Goal: Task Accomplishment & Management: Manage account settings

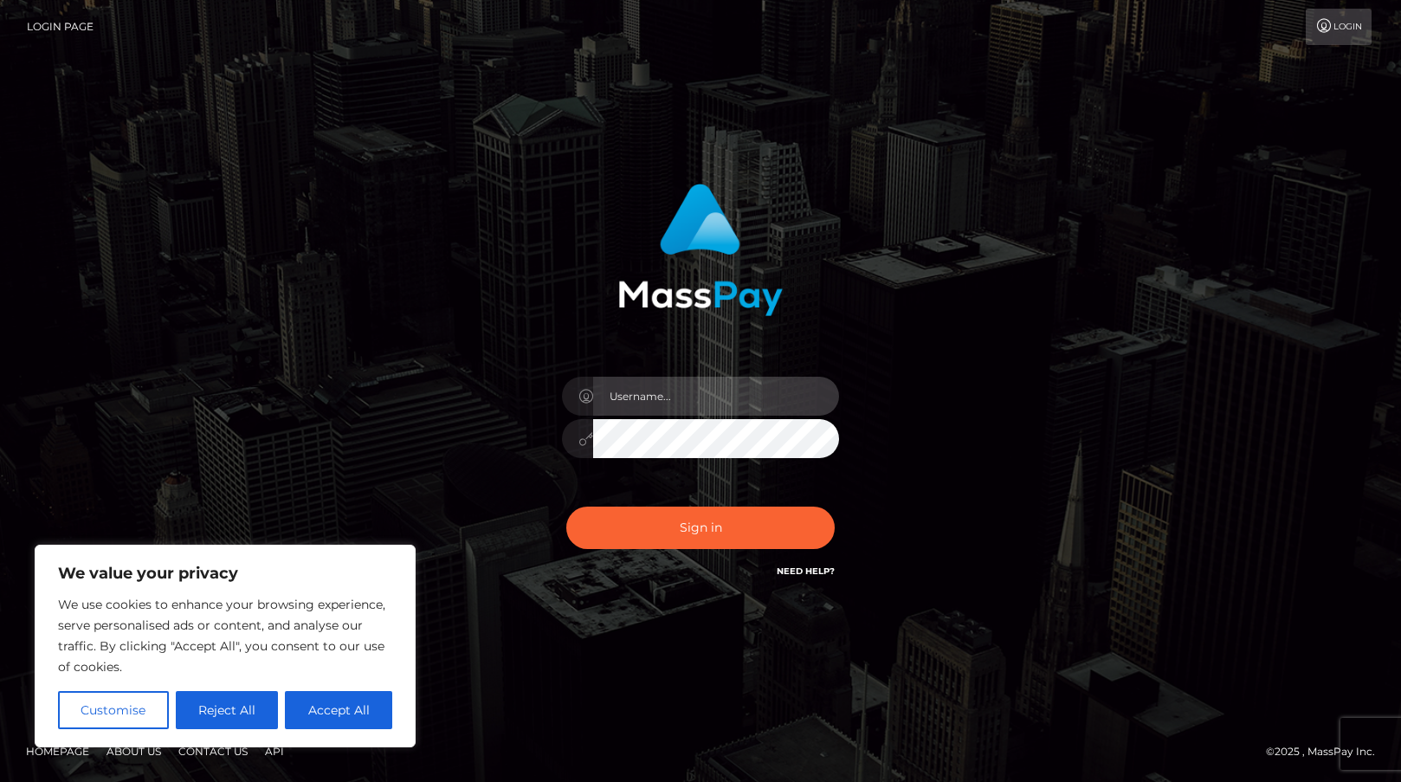
click at [722, 388] on input "text" at bounding box center [716, 396] width 246 height 39
type input "pvpaigi@outlook.com"
click at [566, 507] on button "Sign in" at bounding box center [700, 528] width 268 height 42
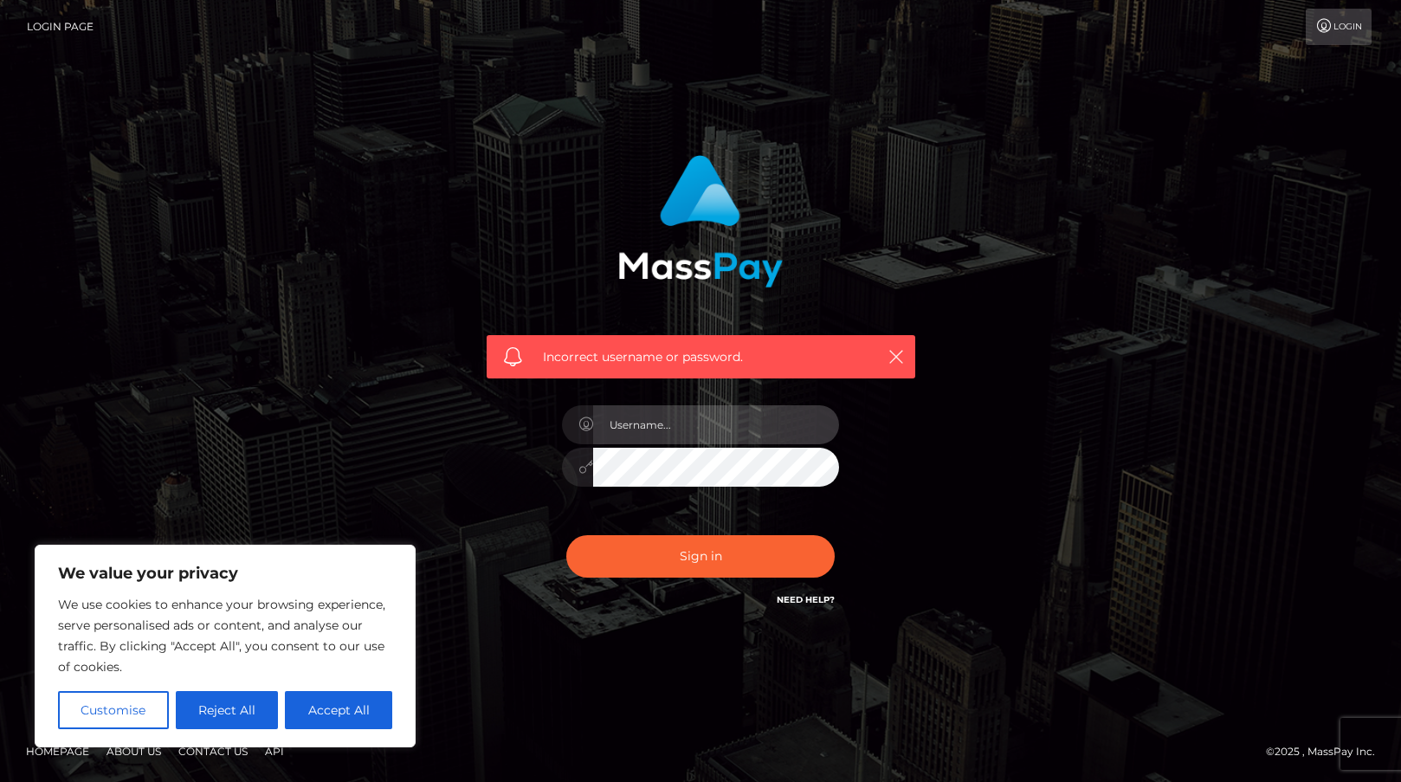
click at [676, 423] on input "text" at bounding box center [716, 424] width 246 height 39
type input "Y"
type input "yunsVT@outlook.com"
click at [566, 535] on button "Sign in" at bounding box center [700, 556] width 268 height 42
click at [1002, 333] on div "Incorrect username or password." at bounding box center [700, 391] width 987 height 498
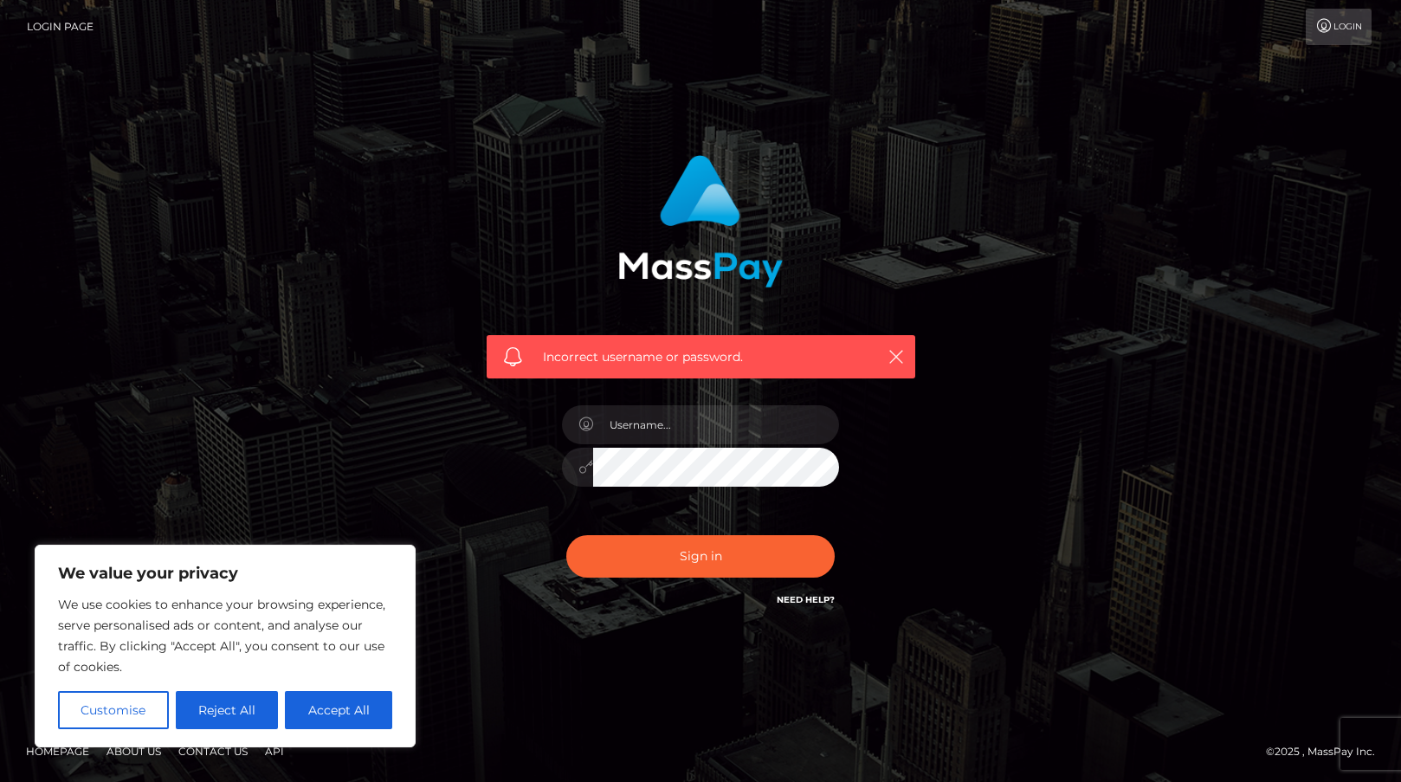
click at [346, 701] on button "Accept All" at bounding box center [338, 710] width 107 height 38
checkbox input "true"
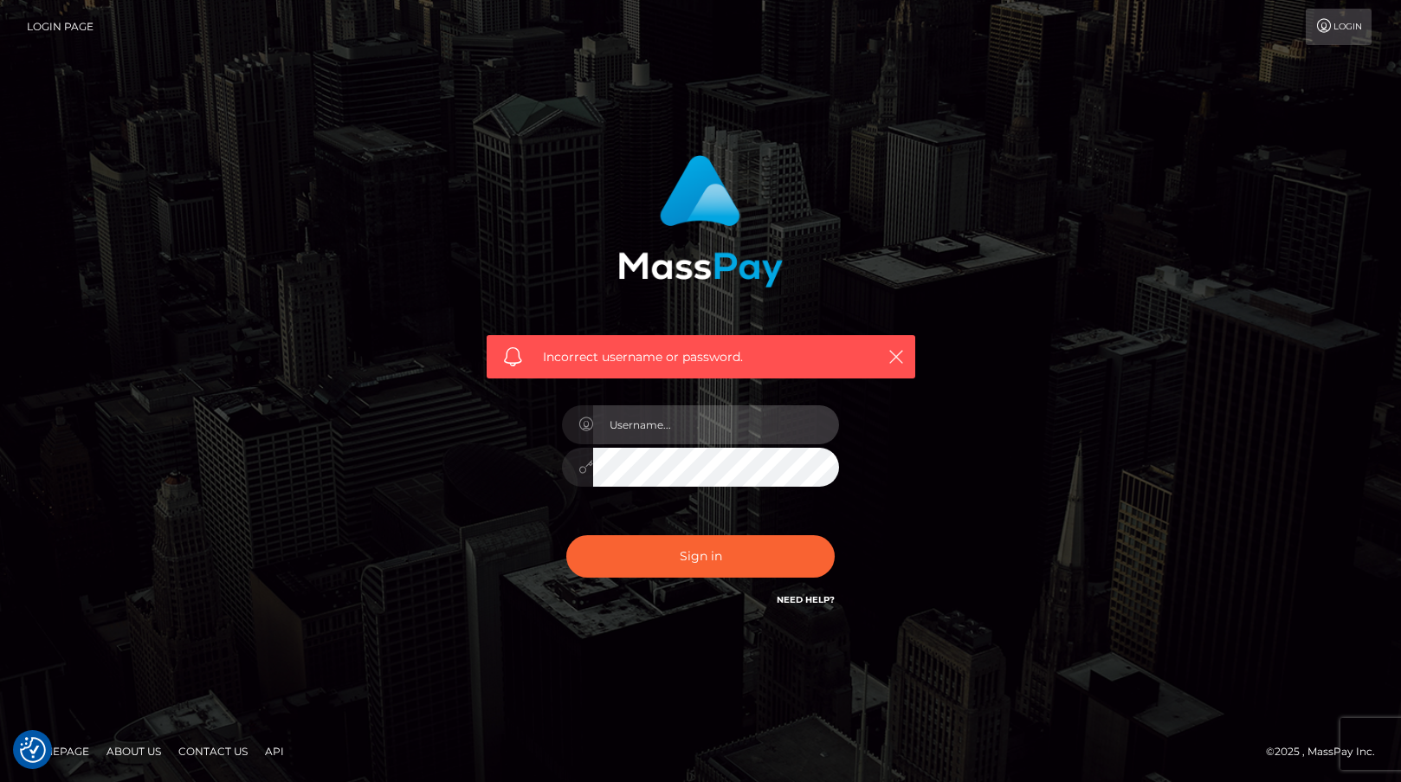
click at [695, 416] on input "text" at bounding box center [716, 424] width 246 height 39
type input "yunsVT@outlook.com"
click at [566, 535] on button "Sign in" at bounding box center [700, 556] width 268 height 42
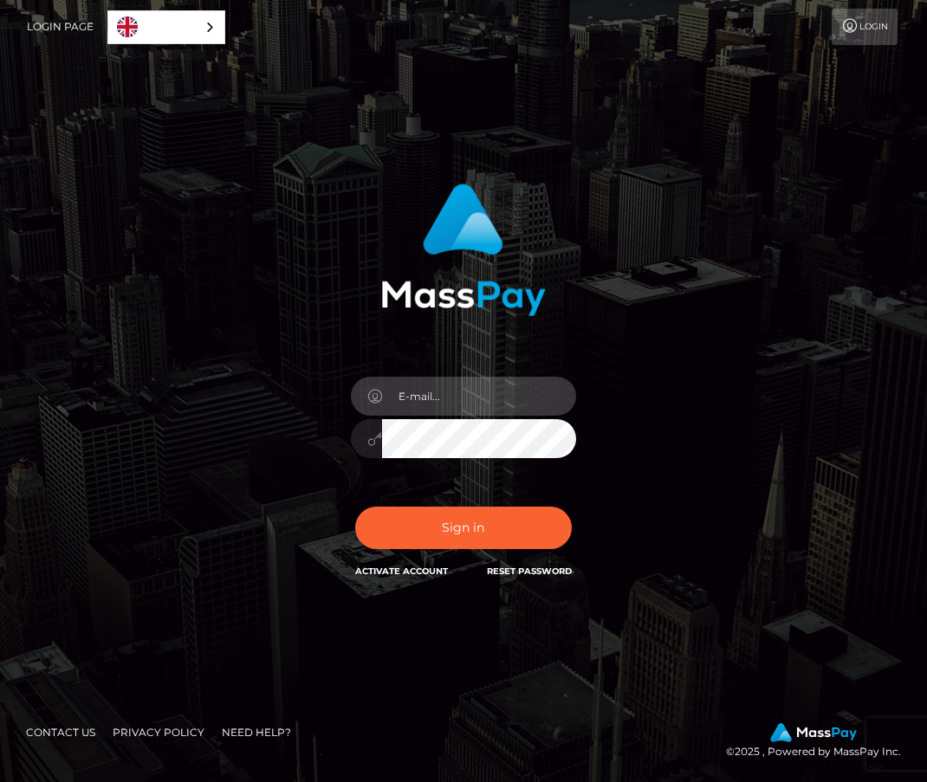
click at [452, 395] on input "email" at bounding box center [479, 396] width 194 height 39
type input "yunsVT@outl"
type input "[EMAIL_ADDRESS][DOMAIN_NAME]"
click at [355, 507] on button "Sign in" at bounding box center [463, 528] width 217 height 42
